Goal: Obtain resource: Obtain resource

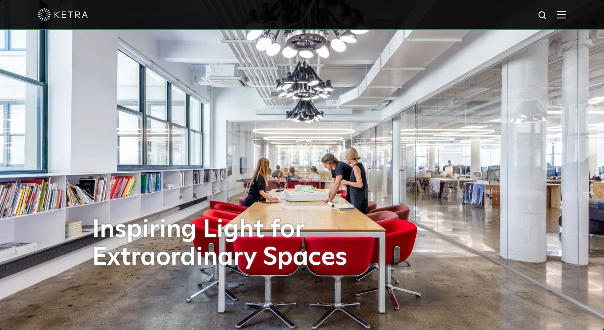
click at [569, 14] on div at bounding box center [302, 15] width 604 height 30
click at [563, 10] on img at bounding box center [561, 14] width 9 height 8
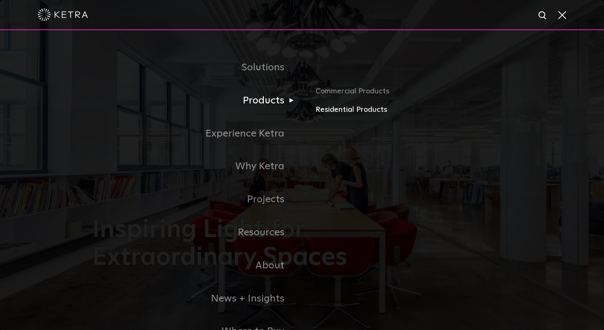
click at [325, 108] on link "Residential Products" at bounding box center [413, 110] width 196 height 12
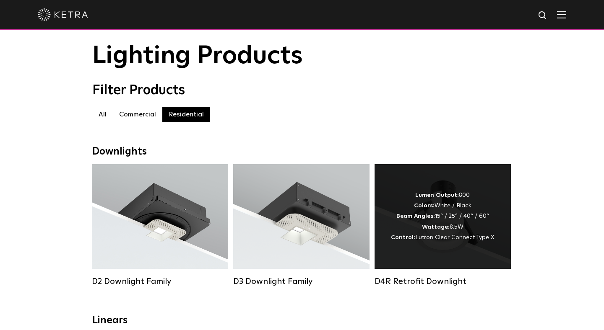
scroll to position [35, 0]
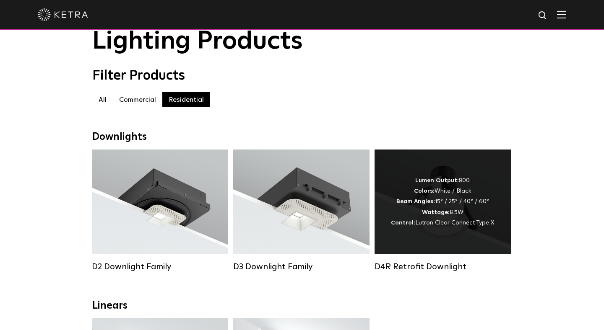
click at [432, 210] on strong "Wattage:" at bounding box center [436, 213] width 28 height 6
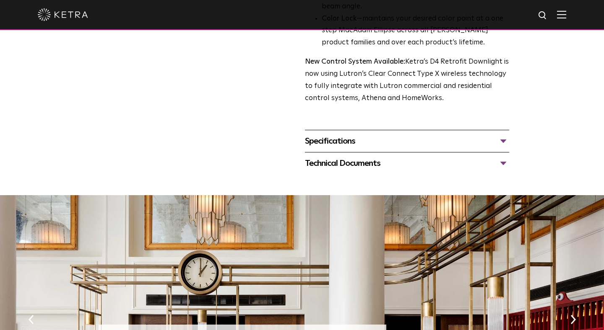
scroll to position [317, 0]
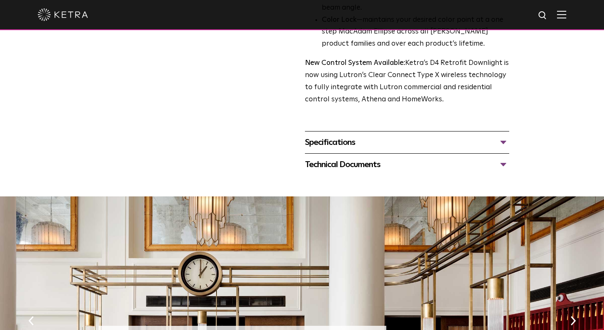
click at [338, 144] on div "Specifications" at bounding box center [407, 142] width 204 height 13
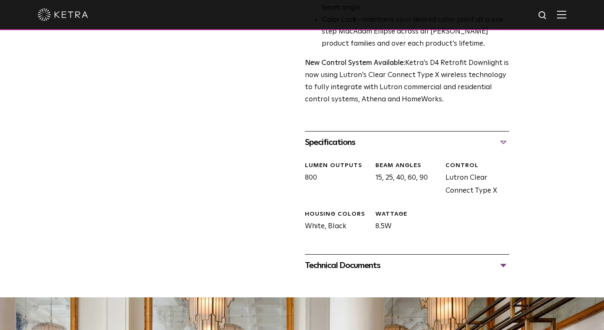
click at [332, 265] on div "Technical Documents" at bounding box center [407, 265] width 204 height 13
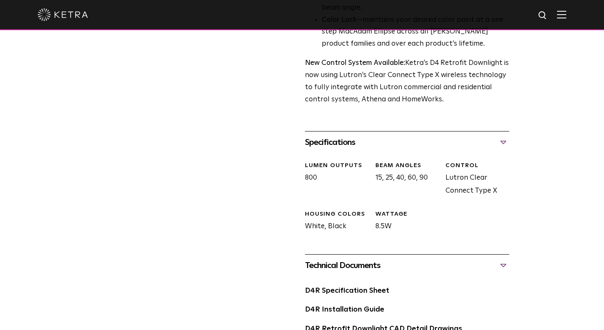
click at [332, 265] on div "Technical Documents" at bounding box center [407, 265] width 204 height 13
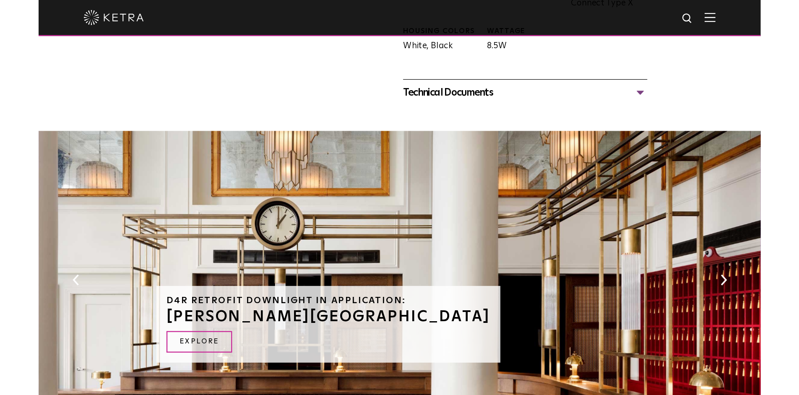
scroll to position [500, 0]
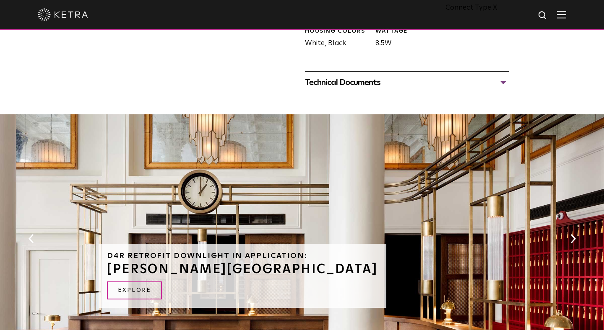
click at [360, 95] on div at bounding box center [302, 104] width 604 height 21
click at [361, 84] on div "Technical Documents" at bounding box center [407, 82] width 204 height 13
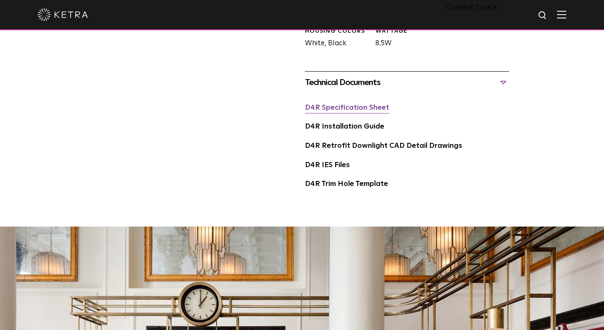
click at [344, 109] on link "D4R Specification Sheet" at bounding box center [347, 107] width 84 height 7
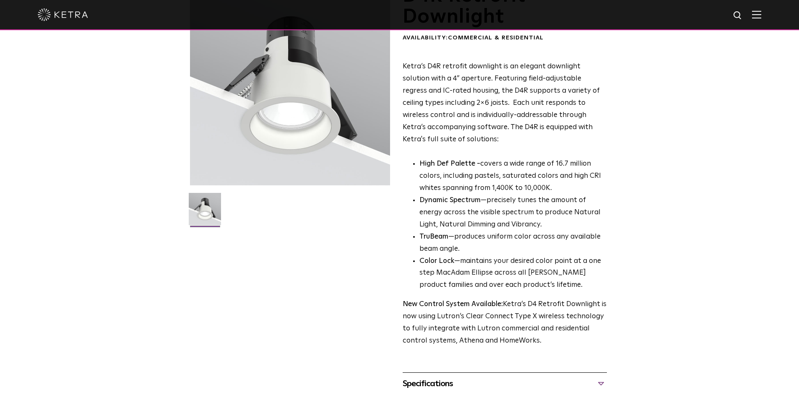
scroll to position [0, 0]
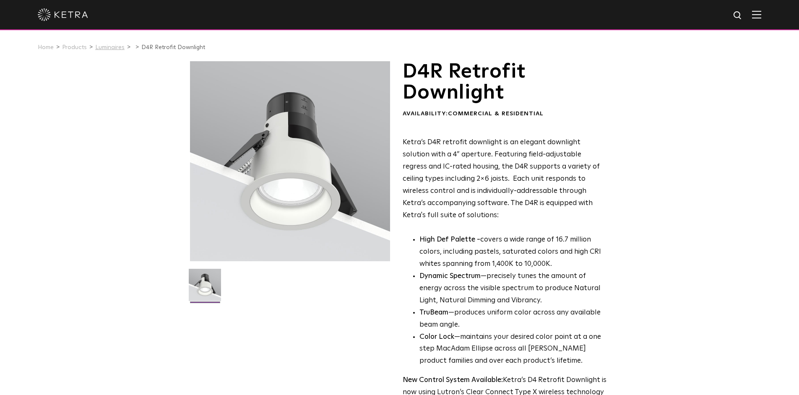
click at [98, 48] on link "Luminaires" at bounding box center [109, 47] width 29 height 6
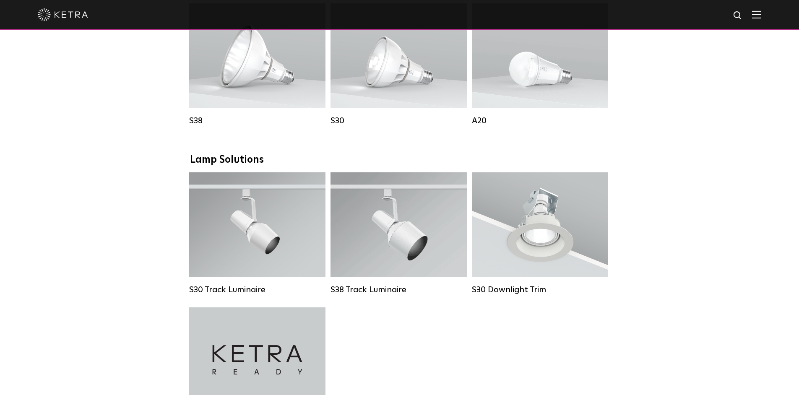
scroll to position [659, 0]
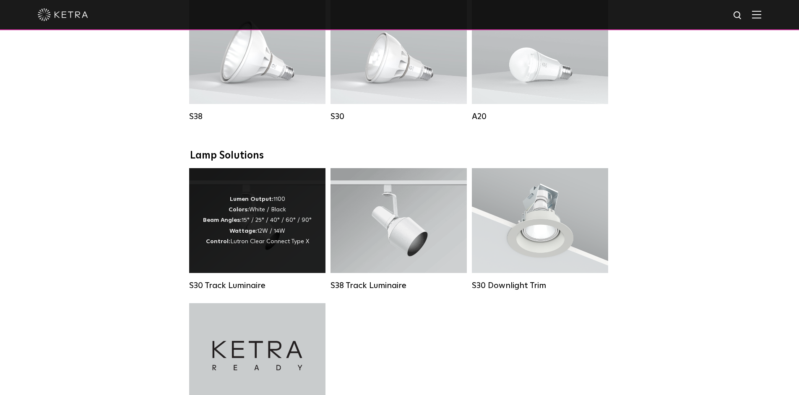
click at [261, 254] on div "Lumen Output: 1100 Colors: White / Black Beam Angles: 15° / 25° / 40° / 60° / 9…" at bounding box center [257, 220] width 136 height 105
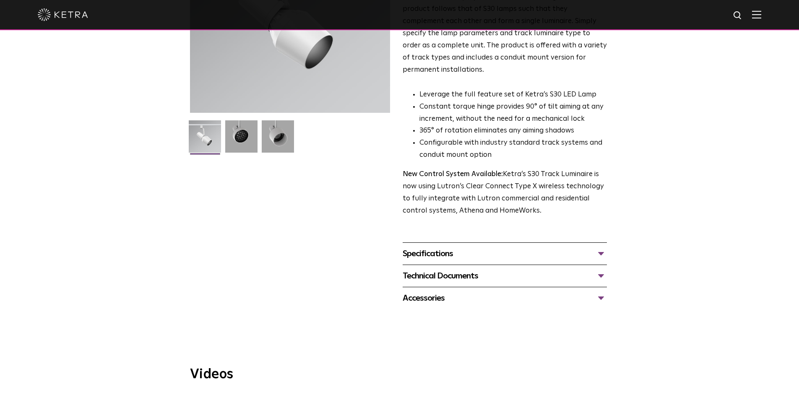
scroll to position [154, 0]
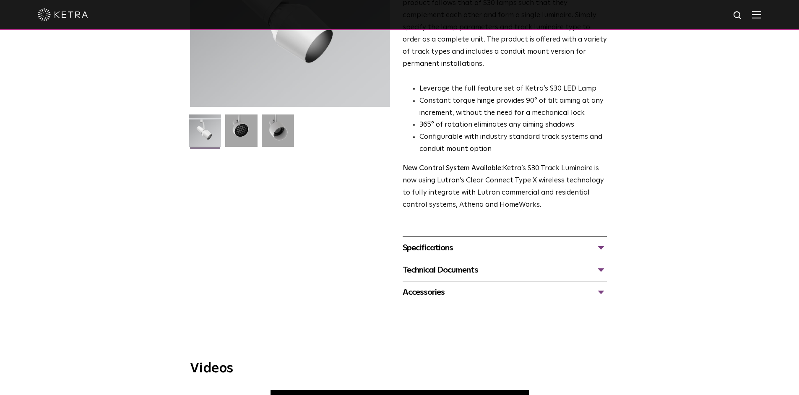
click at [429, 263] on div "Technical Documents" at bounding box center [505, 269] width 204 height 13
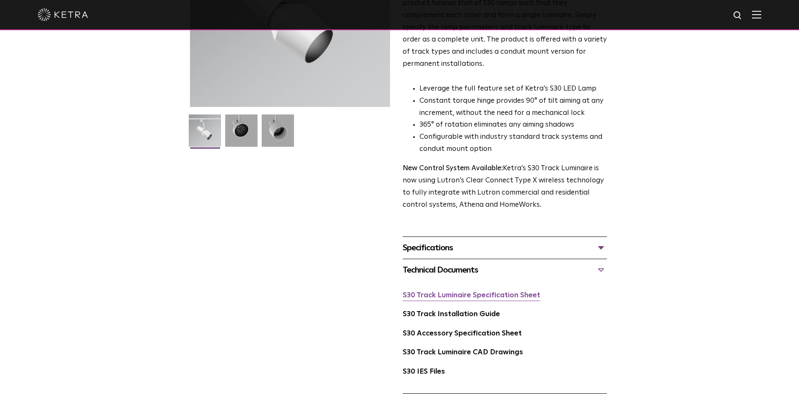
click at [432, 292] on link "S30 Track Luminaire Specification Sheet" at bounding box center [472, 295] width 138 height 7
